Goal: Obtain resource: Obtain resource

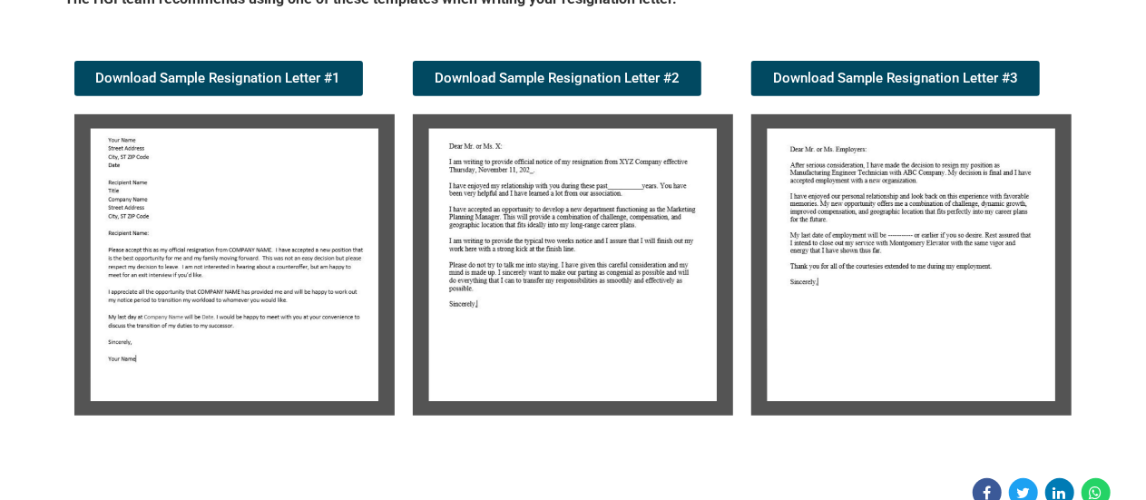
scroll to position [343, 0]
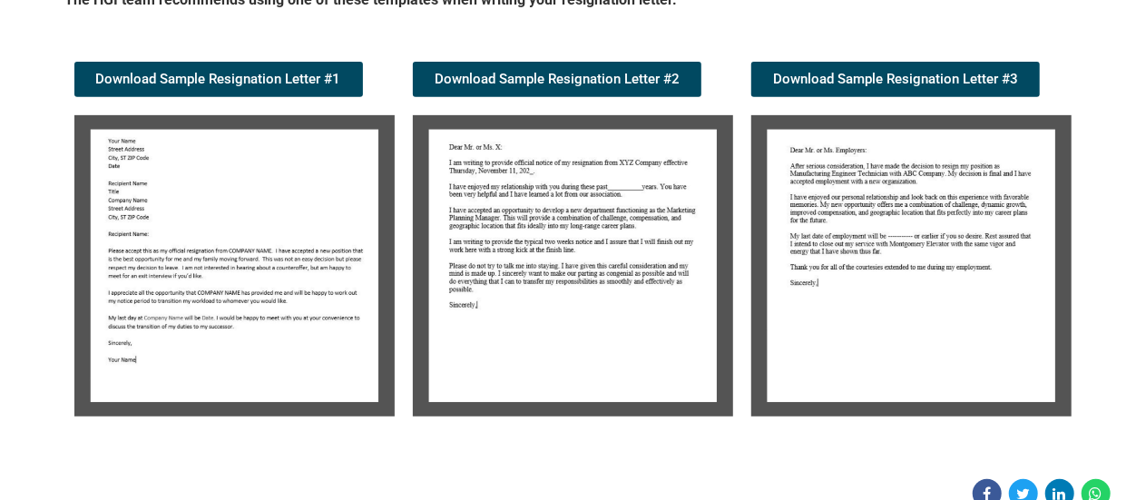
click at [216, 271] on img at bounding box center [234, 265] width 320 height 301
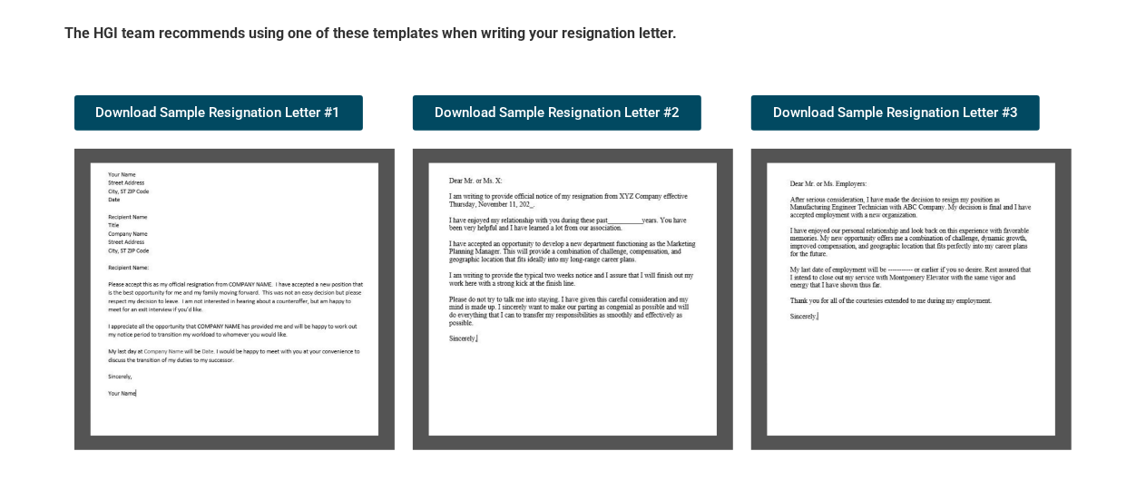
scroll to position [306, 0]
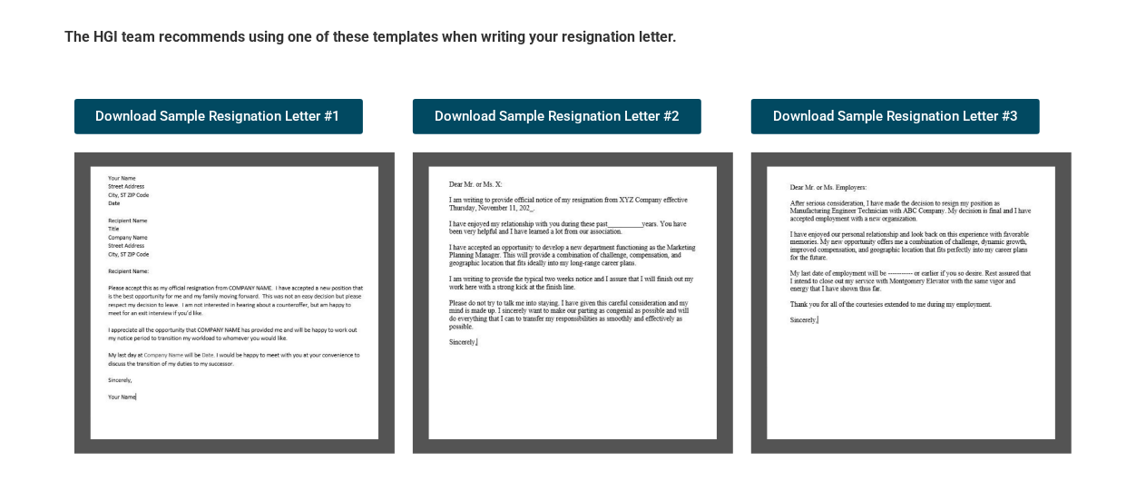
click at [217, 257] on img at bounding box center [234, 302] width 320 height 301
click at [1090, 225] on div "The HGI team recommends using one of these templates when writing your resignat…" at bounding box center [573, 245] width 1034 height 454
click at [224, 289] on img at bounding box center [234, 302] width 320 height 301
click at [1051, 58] on div "The HGI team recommends using one of these templates when writing your resignat…" at bounding box center [573, 49] width 1016 height 44
click at [1032, 303] on img at bounding box center [911, 302] width 320 height 301
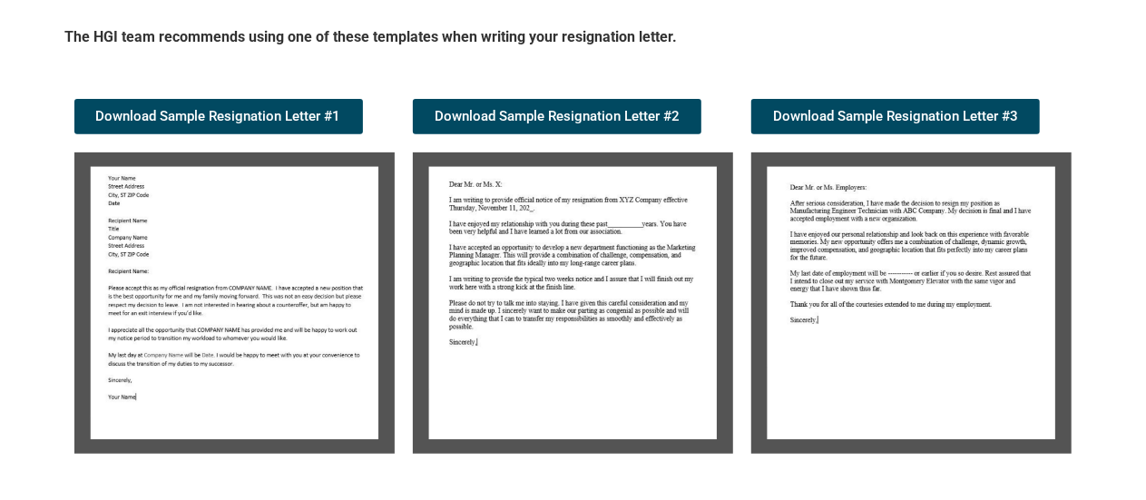
click at [1068, 48] on h5 "The HGI team recommends using one of these templates when writing your resignat…" at bounding box center [573, 40] width 1016 height 26
click at [1091, 126] on section "The HGI team recommends using one of these templates when writing your resignat…" at bounding box center [573, 245] width 1089 height 454
click at [1056, 289] on img at bounding box center [911, 302] width 320 height 301
